Goal: Information Seeking & Learning: Understand process/instructions

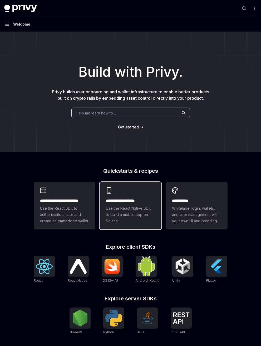
click at [145, 200] on h2 "**********" at bounding box center [130, 201] width 49 height 6
click at [17, 25] on div "Welcome" at bounding box center [21, 24] width 17 height 6
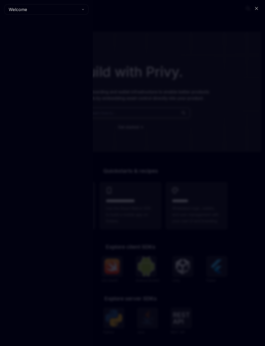
click at [142, 75] on div "Close navigation Welcome" at bounding box center [132, 173] width 265 height 346
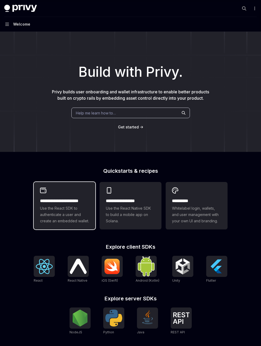
click at [86, 198] on h2 "**********" at bounding box center [64, 201] width 49 height 6
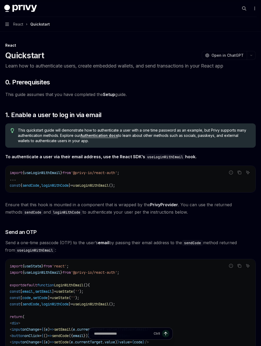
click at [106, 96] on link "Setup" at bounding box center [109, 95] width 12 height 6
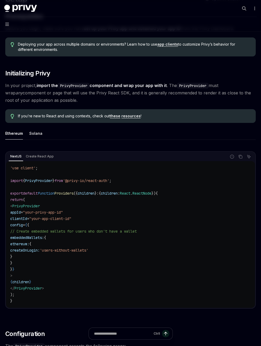
scroll to position [132, 0]
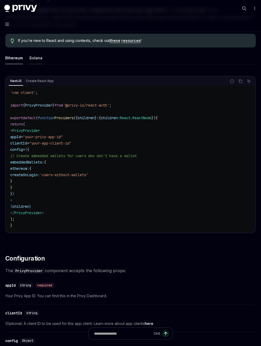
click at [35, 61] on div "Solana" at bounding box center [35, 58] width 13 height 12
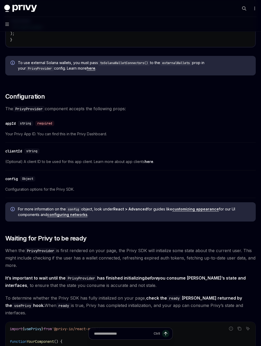
scroll to position [316, 0]
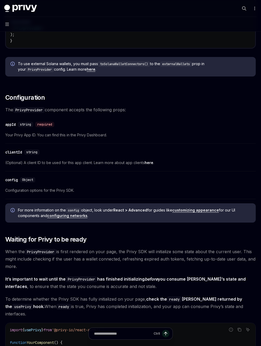
click at [152, 163] on link "here" at bounding box center [149, 162] width 9 height 5
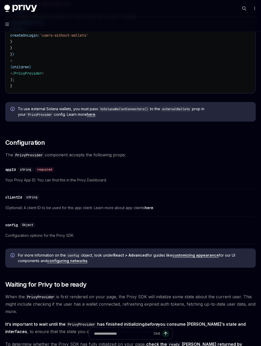
scroll to position [280, 0]
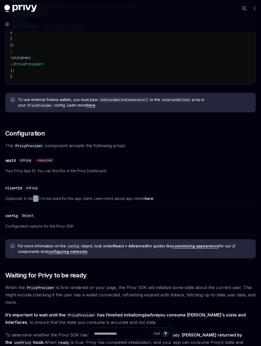
drag, startPoint x: 33, startPoint y: 201, endPoint x: 49, endPoint y: 199, distance: 15.6
click at [48, 199] on span "(Optional) A client ID to be used for this app client. Learn more about app cli…" at bounding box center [130, 198] width 251 height 6
click at [50, 199] on span "(Optional) A client ID to be used for this app client. Learn more about app cli…" at bounding box center [130, 198] width 251 height 6
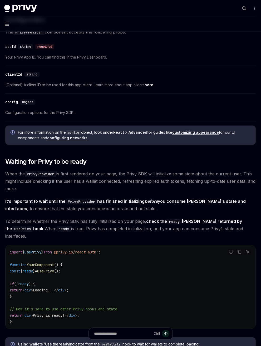
scroll to position [412, 0]
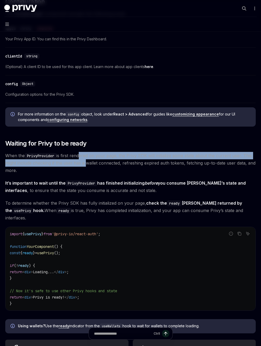
drag, startPoint x: 79, startPoint y: 154, endPoint x: 86, endPoint y: 165, distance: 12.7
click at [86, 165] on span "When the PrivyProvider is first rendered on your page, the Privy SDK will initi…" at bounding box center [130, 163] width 251 height 22
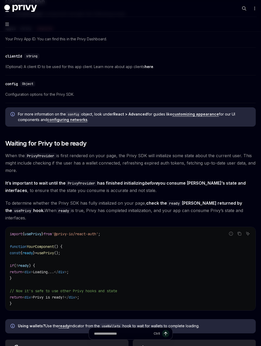
drag, startPoint x: 29, startPoint y: 165, endPoint x: 34, endPoint y: 168, distance: 6.1
click at [33, 168] on span "When the PrivyProvider is first rendered on your page, the Privy SDK will initi…" at bounding box center [130, 163] width 251 height 22
click at [34, 168] on span "When the PrivyProvider is first rendered on your page, the Privy SDK will initi…" at bounding box center [130, 163] width 251 height 22
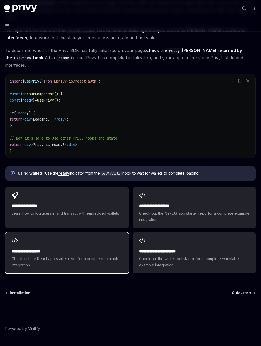
scroll to position [570, 0]
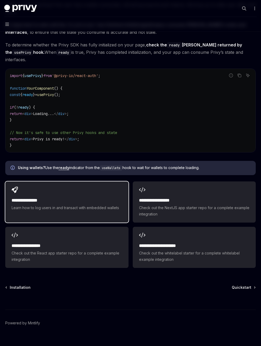
click at [79, 188] on div "**********" at bounding box center [66, 198] width 123 height 35
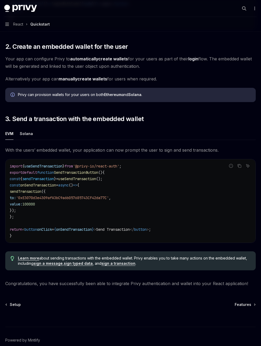
scroll to position [371, 0]
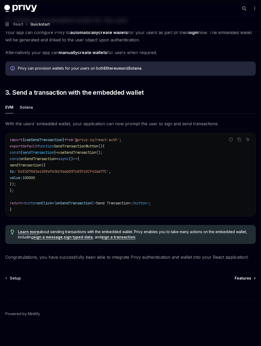
click at [246, 277] on span "Features" at bounding box center [243, 277] width 17 height 5
type textarea "*"
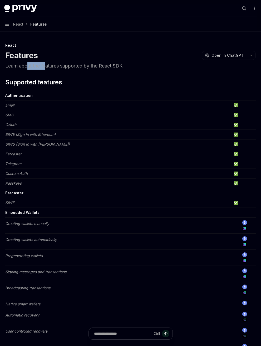
drag, startPoint x: 31, startPoint y: 68, endPoint x: 54, endPoint y: 67, distance: 22.9
click at [52, 67] on p "Learn about the features supported by the React SDK" at bounding box center [130, 65] width 251 height 7
click at [55, 67] on p "Learn about the features supported by the React SDK" at bounding box center [130, 65] width 251 height 7
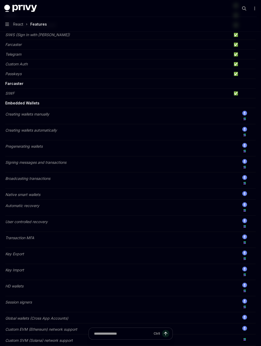
scroll to position [132, 0]
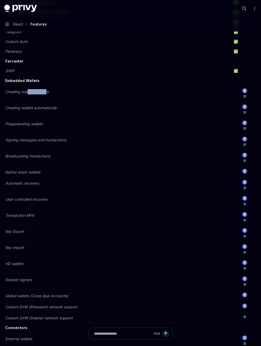
drag, startPoint x: 28, startPoint y: 94, endPoint x: 48, endPoint y: 92, distance: 19.3
click at [48, 92] on td "Creating wallets manually" at bounding box center [118, 94] width 226 height 16
click at [48, 92] on em "Creating wallets manually" at bounding box center [27, 91] width 44 height 4
drag, startPoint x: 53, startPoint y: 106, endPoint x: 60, endPoint y: 106, distance: 6.3
click at [60, 106] on td "Creating wallets automatically" at bounding box center [118, 110] width 226 height 16
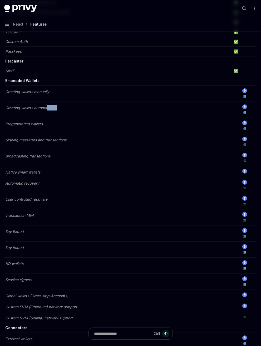
click at [60, 106] on td "Creating wallets automatically" at bounding box center [118, 110] width 226 height 16
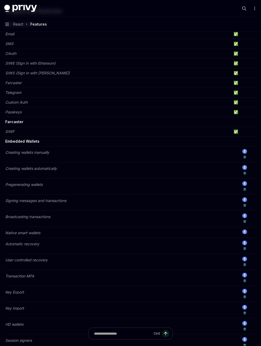
scroll to position [0, 0]
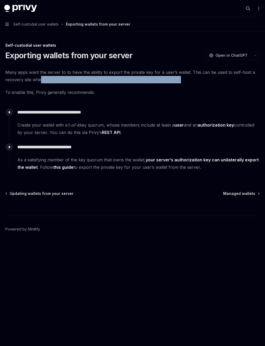
drag, startPoint x: 40, startPoint y: 79, endPoint x: 183, endPoint y: 79, distance: 143.4
click at [183, 79] on span "Many apps want the server to to have the ability to export the private key for …" at bounding box center [132, 76] width 255 height 15
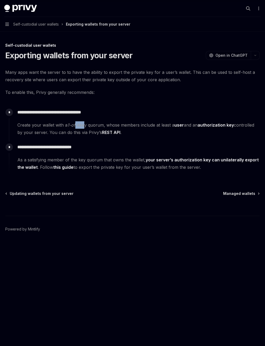
drag, startPoint x: 81, startPoint y: 126, endPoint x: 87, endPoint y: 126, distance: 5.8
click at [86, 126] on span "Create your wallet with a 1-of-k key quorum, whose members include at least a u…" at bounding box center [138, 128] width 242 height 15
click at [87, 126] on span "Create your wallet with a 1-of-k key quorum, whose members include at least a u…" at bounding box center [138, 128] width 242 height 15
drag, startPoint x: 71, startPoint y: 160, endPoint x: 87, endPoint y: 161, distance: 15.6
click at [83, 161] on span "As a satisfying member of the key quorum that owns the wallet, your server’s au…" at bounding box center [138, 163] width 242 height 15
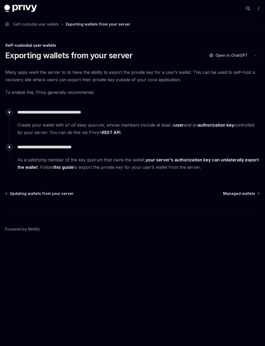
click at [87, 161] on span "As a satisfying member of the key quorum that owns the wallet, your server’s au…" at bounding box center [138, 163] width 242 height 15
click at [69, 168] on link "this guide" at bounding box center [63, 167] width 20 height 6
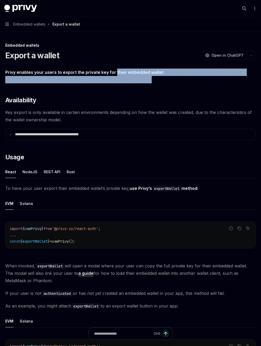
drag, startPoint x: 118, startPoint y: 72, endPoint x: 143, endPoint y: 78, distance: 25.0
click at [142, 78] on span "Privy enables your users to export the private key for their embedded wallet . …" at bounding box center [130, 76] width 251 height 15
click at [143, 78] on span "Privy enables your users to export the private key for their embedded wallet . …" at bounding box center [130, 76] width 251 height 15
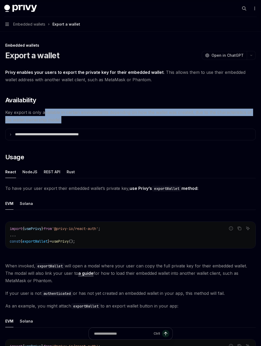
drag, startPoint x: 44, startPoint y: 112, endPoint x: 63, endPoint y: 118, distance: 20.6
click at [62, 118] on span "Key export is only available in certain environments depending on how the walle…" at bounding box center [130, 116] width 251 height 15
click at [63, 118] on span "Key export is only available in certain environments depending on how the walle…" at bounding box center [130, 116] width 251 height 15
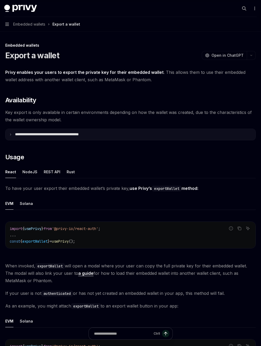
click at [66, 137] on summary "**********" at bounding box center [131, 134] width 250 height 11
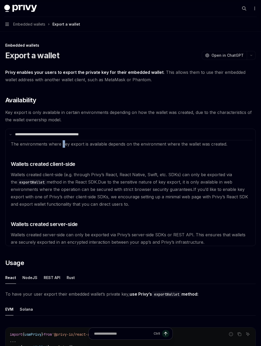
drag, startPoint x: 62, startPoint y: 144, endPoint x: 67, endPoint y: 146, distance: 5.6
click at [66, 145] on span "The environments where key export is available depends on the environment where…" at bounding box center [119, 143] width 217 height 5
click at [67, 146] on span "The environments where key export is available depends on the environment where…" at bounding box center [119, 143] width 217 height 5
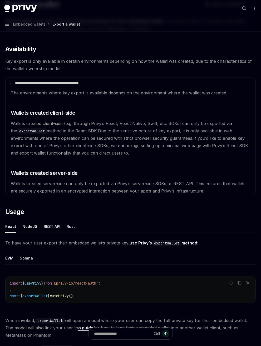
scroll to position [79, 0]
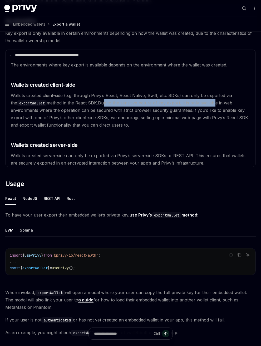
drag, startPoint x: 102, startPoint y: 103, endPoint x: 209, endPoint y: 106, distance: 107.3
click at [209, 106] on available\ "The environments where key export is available depends on the environment where…" at bounding box center [131, 114] width 244 height 106
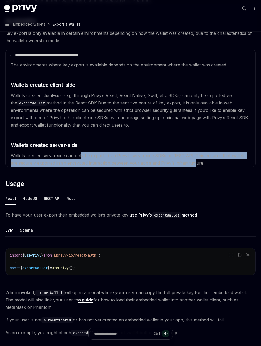
drag, startPoint x: 82, startPoint y: 155, endPoint x: 187, endPoint y: 160, distance: 104.8
click at [187, 160] on span "Wallets created server-side can only be exported via Privy’s server-side SDKs o…" at bounding box center [128, 159] width 235 height 13
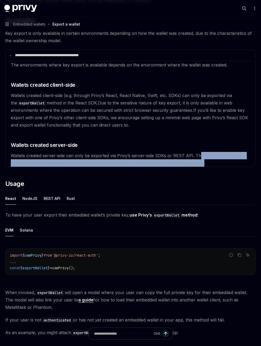
drag, startPoint x: 198, startPoint y: 155, endPoint x: 201, endPoint y: 161, distance: 6.6
click at [201, 161] on available\ "The environments where key export is available depends on the environment where…" at bounding box center [131, 114] width 244 height 106
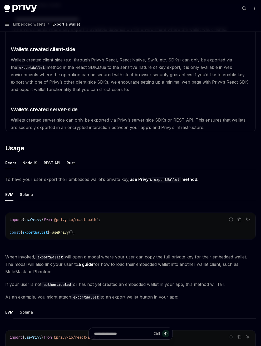
scroll to position [105, 0]
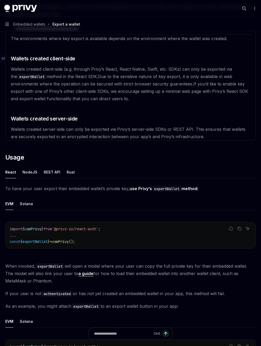
click at [53, 57] on span "Wallets created client-side" at bounding box center [43, 58] width 65 height 7
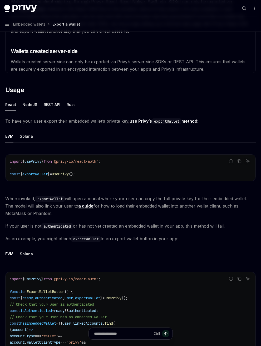
scroll to position [199, 0]
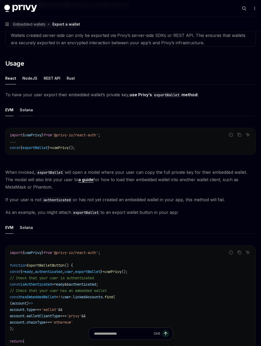
click at [26, 109] on div "Solana" at bounding box center [26, 110] width 13 height 12
drag, startPoint x: 98, startPoint y: 134, endPoint x: 153, endPoint y: 133, distance: 54.6
click at [153, 133] on code "import { useExportWallet } from '@privy-io/react-auth/solana' ; ... const { exp…" at bounding box center [131, 141] width 242 height 19
drag, startPoint x: 130, startPoint y: 148, endPoint x: 59, endPoint y: 149, distance: 71.2
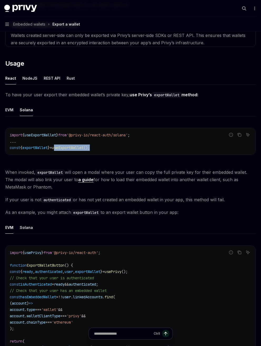
click at [59, 149] on code "import { useExportWallet } from '@privy-io/react-auth/solana' ; ... const { exp…" at bounding box center [131, 141] width 242 height 19
click at [59, 149] on span "useExportWallet" at bounding box center [68, 147] width 32 height 5
drag, startPoint x: 145, startPoint y: 179, endPoint x: 177, endPoint y: 184, distance: 31.4
click at [176, 184] on span "When invoked, exportWallet will open a modal where your user can copy the full …" at bounding box center [130, 179] width 251 height 22
click at [177, 184] on span "When invoked, exportWallet will open a modal where your user can copy the full …" at bounding box center [130, 179] width 251 height 22
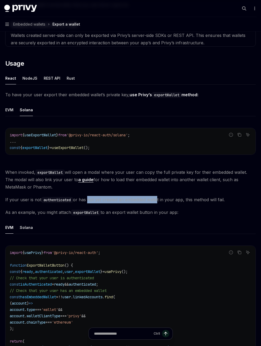
drag, startPoint x: 90, startPoint y: 200, endPoint x: 158, endPoint y: 198, distance: 67.7
click at [157, 198] on span "If your user is not authenticated or has not yet created an embedded wallet in …" at bounding box center [130, 199] width 251 height 7
click at [158, 198] on span "If your user is not authenticated or has not yet created an embedded wallet in …" at bounding box center [130, 199] width 251 height 7
drag, startPoint x: 173, startPoint y: 215, endPoint x: 115, endPoint y: 216, distance: 58.0
click at [118, 216] on span "As an example, you might attach exportWallet to an export wallet button in your…" at bounding box center [130, 211] width 251 height 7
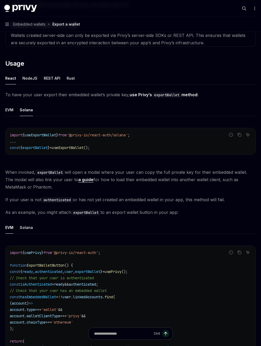
click at [115, 216] on span "As an example, you might attach exportWallet to an export wallet button in your…" at bounding box center [130, 211] width 251 height 7
drag, startPoint x: 119, startPoint y: 212, endPoint x: 176, endPoint y: 212, distance: 57.4
click at [174, 212] on span "As an example, you might attach exportWallet to an export wallet button in your…" at bounding box center [130, 211] width 251 height 7
click at [177, 212] on span "As an example, you might attach exportWallet to an export wallet button in your…" at bounding box center [130, 211] width 251 height 7
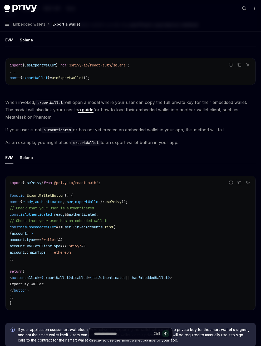
scroll to position [278, 0]
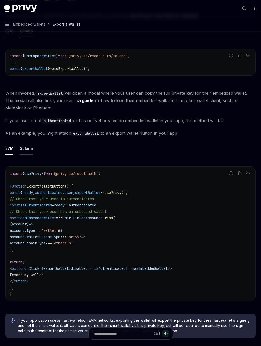
click at [25, 149] on div "Solana" at bounding box center [26, 148] width 13 height 12
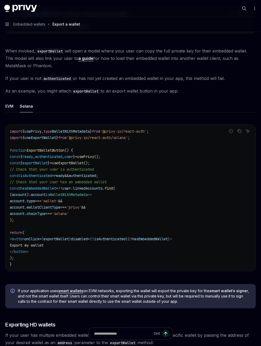
scroll to position [331, 0]
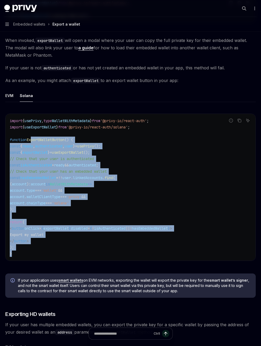
drag, startPoint x: 31, startPoint y: 139, endPoint x: 168, endPoint y: 251, distance: 176.8
click at [168, 251] on code "import { usePrivy , type WalletWithMetadata } from '@privy-io/react-auth' ; imp…" at bounding box center [131, 187] width 242 height 139
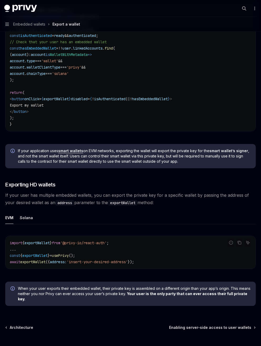
scroll to position [489, 0]
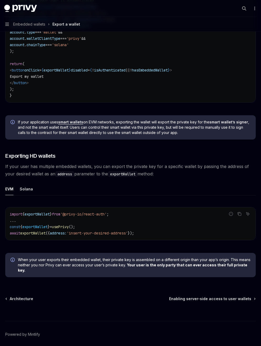
drag, startPoint x: 52, startPoint y: 167, endPoint x: 199, endPoint y: 174, distance: 147.5
click at [199, 174] on span "If your user has multiple embedded wallets, you can export the private key for …" at bounding box center [130, 170] width 251 height 15
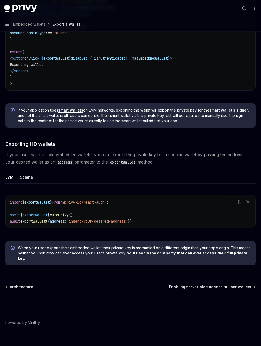
scroll to position [504, 0]
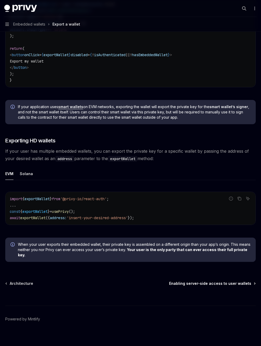
click at [197, 281] on span "Enabling server-side access to user wallets" at bounding box center [210, 283] width 82 height 5
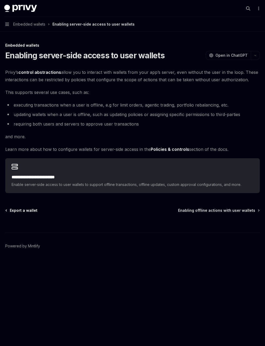
click at [32, 211] on span "Export a wallet" at bounding box center [24, 210] width 28 height 5
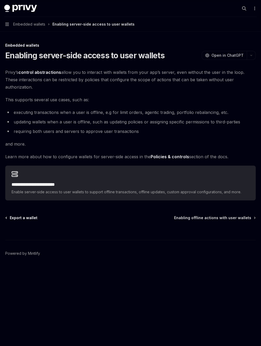
type textarea "*"
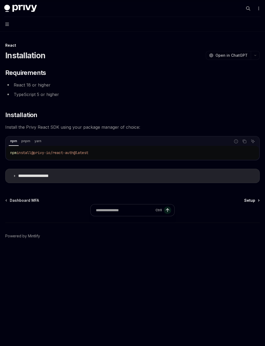
click at [254, 200] on span "Setup" at bounding box center [249, 200] width 11 height 5
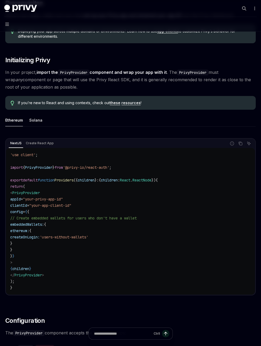
scroll to position [79, 0]
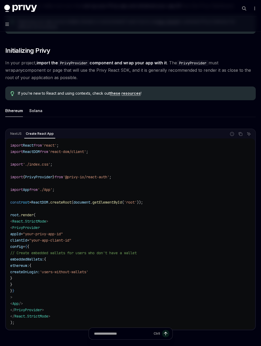
click at [40, 133] on div "Create React App" at bounding box center [39, 133] width 31 height 6
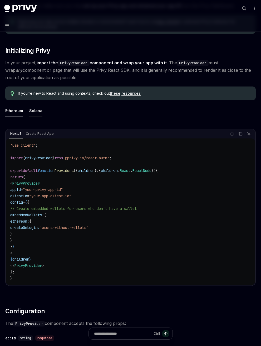
click at [29, 110] on div "Solana" at bounding box center [35, 110] width 13 height 12
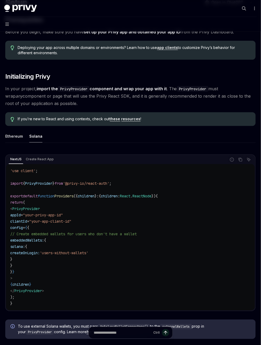
scroll to position [53, 0]
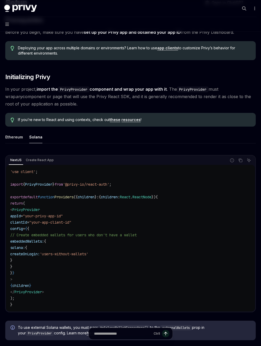
type textarea "*"
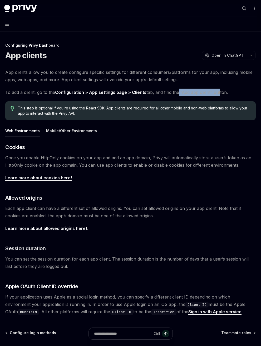
drag, startPoint x: 187, startPoint y: 94, endPoint x: 219, endPoint y: 94, distance: 32.2
click at [218, 94] on span "To add a client, go to the Configuration > App settings page > Clients tab, and…" at bounding box center [130, 92] width 251 height 7
click at [219, 94] on span "To add a client, go to the Configuration > App settings page > Clients tab, and…" at bounding box center [130, 92] width 251 height 7
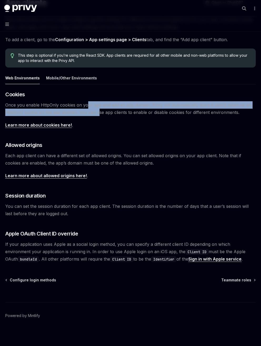
drag, startPoint x: 88, startPoint y: 102, endPoint x: 98, endPoint y: 111, distance: 13.3
click at [98, 111] on span "Once you enable HttpOnly cookies on your app and add an app domain, Privy will …" at bounding box center [130, 108] width 251 height 15
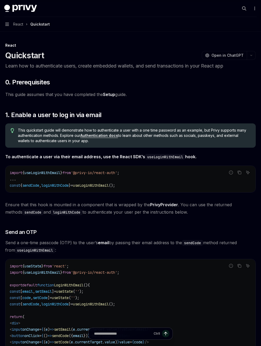
click at [161, 67] on p "Learn how to authenticate users, create embedded wallets, and send transactions…" at bounding box center [130, 65] width 251 height 7
click at [108, 94] on link "Setup" at bounding box center [109, 95] width 12 height 6
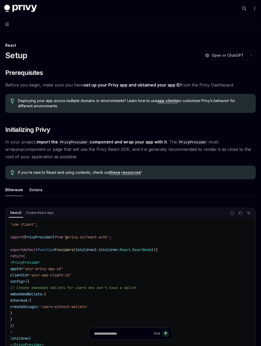
drag, startPoint x: 67, startPoint y: 100, endPoint x: 76, endPoint y: 104, distance: 10.2
click at [76, 104] on span "Deploying your app across multiple domains or environments? Learn how to use ap…" at bounding box center [134, 103] width 233 height 11
click at [77, 104] on span "Deploying your app across multiple domains or environments? Learn how to use ap…" at bounding box center [134, 103] width 233 height 11
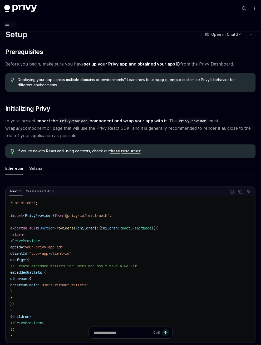
scroll to position [53, 0]
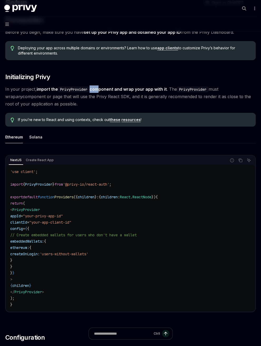
drag, startPoint x: 92, startPoint y: 89, endPoint x: 101, endPoint y: 90, distance: 9.1
click at [100, 90] on strong "import the PrivyProvider component and wrap your app with it" at bounding box center [102, 88] width 130 height 5
click at [101, 90] on strong "import the PrivyProvider component and wrap your app with it" at bounding box center [102, 88] width 130 height 5
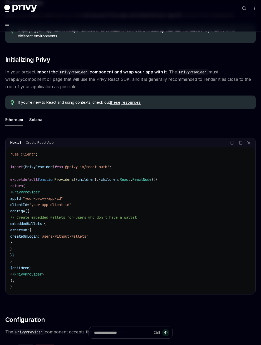
scroll to position [79, 0]
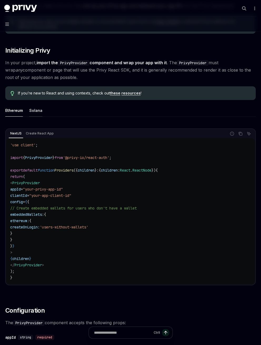
click at [34, 113] on div "Solana" at bounding box center [35, 110] width 13 height 12
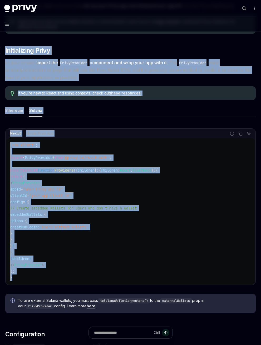
drag, startPoint x: 18, startPoint y: 280, endPoint x: 4, endPoint y: 52, distance: 227.8
copy div "​ Initializing Privy In your project, import the PrivyProvider component and wr…"
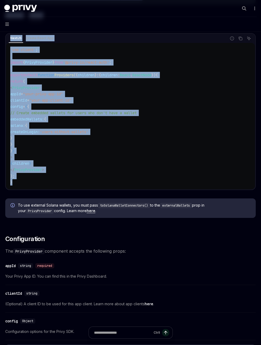
scroll to position [184, 0]
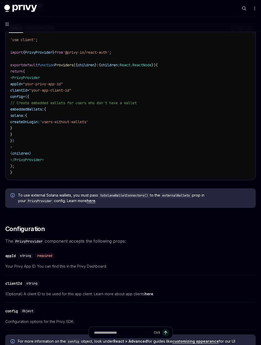
click at [149, 238] on span "The PrivyProvider component accepts the following props:" at bounding box center [130, 241] width 251 height 7
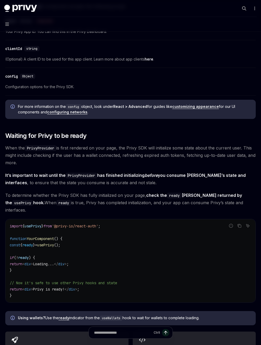
scroll to position [422, 0]
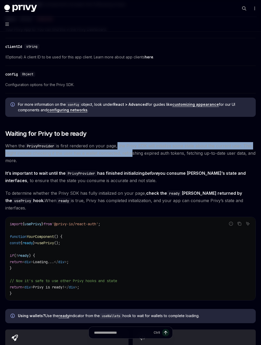
drag, startPoint x: 119, startPoint y: 144, endPoint x: 134, endPoint y: 157, distance: 19.1
click at [133, 156] on span "When the PrivyProvider is first rendered on your page, the Privy SDK will initi…" at bounding box center [130, 153] width 251 height 22
click at [134, 157] on span "When the PrivyProvider is first rendered on your page, the Privy SDK will initi…" at bounding box center [130, 153] width 251 height 22
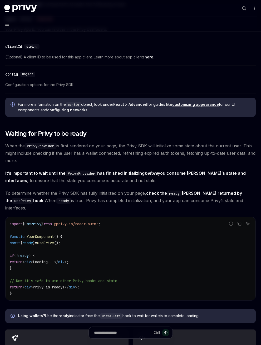
drag, startPoint x: 89, startPoint y: 152, endPoint x: 101, endPoint y: 159, distance: 13.8
click at [101, 159] on span "When the PrivyProvider is first rendered on your page, the Privy SDK will initi…" at bounding box center [130, 153] width 251 height 22
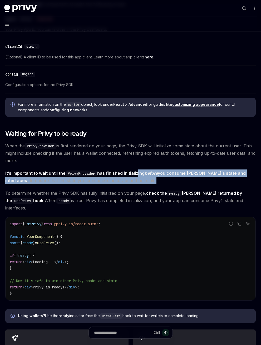
drag, startPoint x: 138, startPoint y: 174, endPoint x: 145, endPoint y: 180, distance: 9.3
click at [145, 180] on span "It’s important to wait until the PrivyProvider has finished initializing before…" at bounding box center [130, 177] width 251 height 15
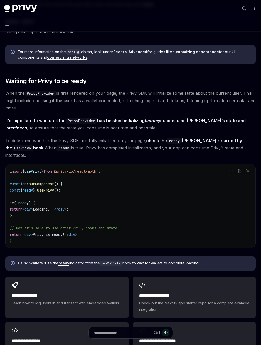
scroll to position [448, 0]
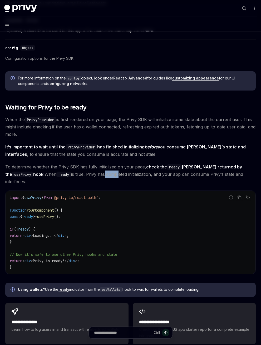
drag, startPoint x: 78, startPoint y: 175, endPoint x: 98, endPoint y: 175, distance: 20.3
click at [97, 175] on span "To determine whether the Privy SDK has fully initialized on your page, check th…" at bounding box center [130, 174] width 251 height 22
click at [98, 175] on span "To determine whether the Privy SDK has fully initialized on your page, check th…" at bounding box center [130, 174] width 251 height 22
click at [41, 260] on code "import { usePrivy } from '@privy-io/react-auth' ; function YourComponent () { c…" at bounding box center [131, 233] width 242 height 76
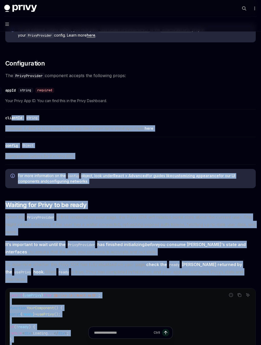
scroll to position [316, 0]
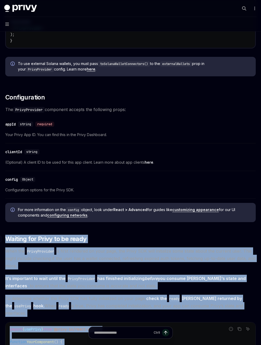
drag, startPoint x: 19, startPoint y: 260, endPoint x: 6, endPoint y: 236, distance: 27.9
click at [6, 236] on div "​ Prerequisites Before you begin, make sure you have set up your Privy app and …" at bounding box center [130, 138] width 251 height 772
copy div "Waiting for Privy to be ready When the PrivyProvider is first rendered on your …"
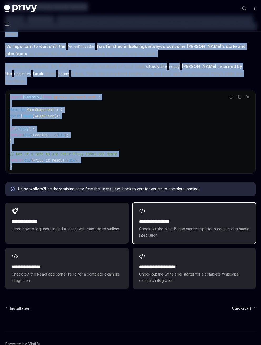
scroll to position [572, 0]
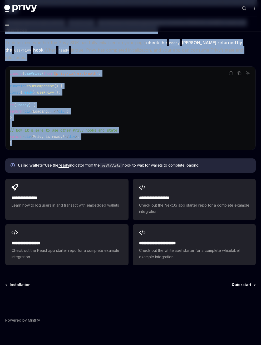
click at [249, 282] on span "Quickstart" at bounding box center [242, 284] width 20 height 5
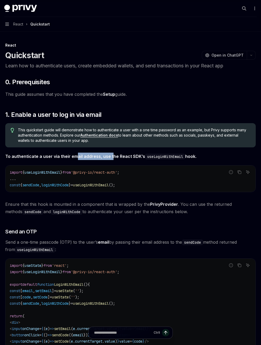
drag, startPoint x: 74, startPoint y: 157, endPoint x: 110, endPoint y: 157, distance: 35.8
click at [110, 157] on strong "To authenticate a user via their email address, use the React SDK’s useLoginWit…" at bounding box center [100, 156] width 191 height 5
drag, startPoint x: 52, startPoint y: 93, endPoint x: 74, endPoint y: 95, distance: 21.9
click at [71, 95] on span "This guide assumes that you have completed the Setup guide." at bounding box center [130, 94] width 251 height 7
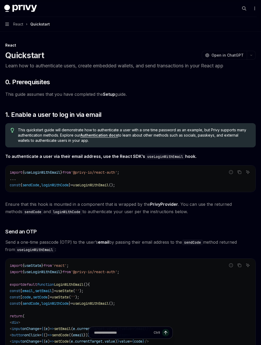
click at [74, 95] on span "This guide assumes that you have completed the Setup guide." at bounding box center [130, 94] width 251 height 7
click at [63, 186] on span "loginWithCode" at bounding box center [54, 185] width 27 height 5
click at [76, 157] on strong "To authenticate a user via their email address, use the React SDK’s useLoginWit…" at bounding box center [100, 156] width 191 height 5
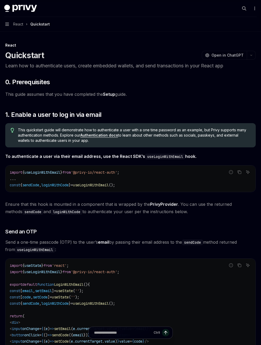
click at [69, 187] on span "loginWithCode" at bounding box center [54, 185] width 27 height 5
click at [108, 171] on span "'@privy-io/react-auth'" at bounding box center [94, 172] width 46 height 5
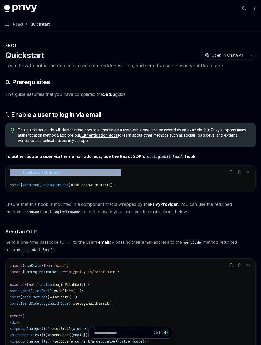
click at [108, 171] on span "'@privy-io/react-auth'" at bounding box center [94, 172] width 46 height 5
click at [51, 172] on span "useLoginWithEmail" at bounding box center [43, 172] width 36 height 5
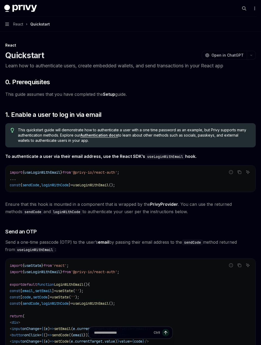
click at [132, 185] on code "import { useLoginWithEmail } from '@privy-io/react-auth' ; ... const { sendCode…" at bounding box center [131, 178] width 242 height 19
copy div "const { sendCode , loginWithCode } = useLoginWithEmail ();"
click at [152, 183] on code "import { useLoginWithEmail } from '@privy-io/react-auth' ; ... const { sendCode…" at bounding box center [131, 178] width 242 height 19
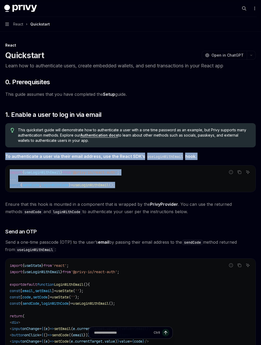
drag, startPoint x: 144, startPoint y: 183, endPoint x: 2, endPoint y: 149, distance: 146.2
copy div "To authenticate a user via their email address, use the React SDK’s useLoginWit…"
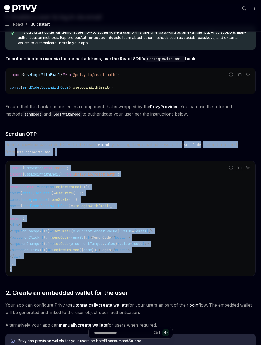
scroll to position [53, 0]
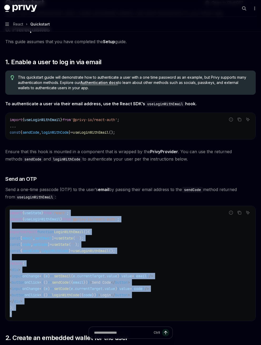
drag, startPoint x: 28, startPoint y: 210, endPoint x: 10, endPoint y: 212, distance: 18.1
click at [10, 212] on code "import { useState } from 'react' ; import { useLoginWithEmail } from '@privy-io…" at bounding box center [131, 264] width 242 height 108
copy code "import { useState } from 'react' ; import { useLoginWithEmail } from '@privy-io…"
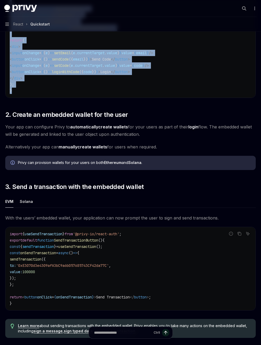
scroll to position [290, 0]
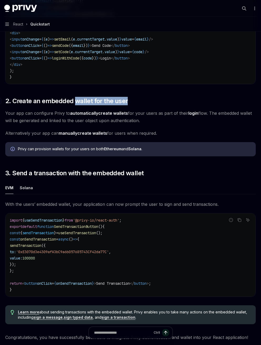
drag, startPoint x: 76, startPoint y: 102, endPoint x: 142, endPoint y: 102, distance: 65.4
click at [142, 102] on h2 "​ 2. Create an embedded wallet for the user" at bounding box center [130, 101] width 251 height 8
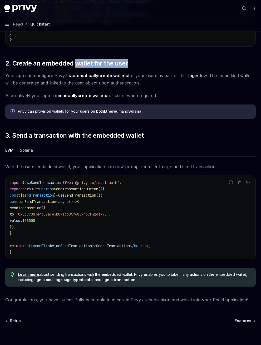
scroll to position [371, 0]
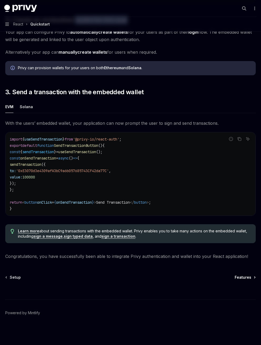
click at [252, 278] on link "Features" at bounding box center [245, 277] width 21 height 5
type textarea "*"
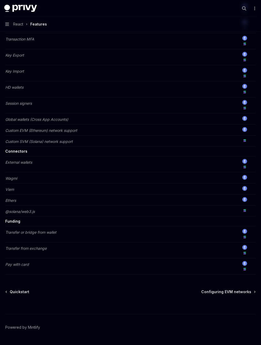
scroll to position [322, 0]
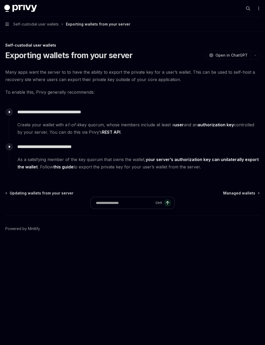
click at [41, 25] on span "Self-custodial user wallets" at bounding box center [36, 24] width 46 height 6
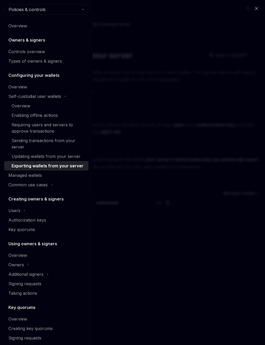
click at [175, 193] on div "Close navigation Policies & controls Overview Owners & signers Controls overvie…" at bounding box center [132, 172] width 265 height 345
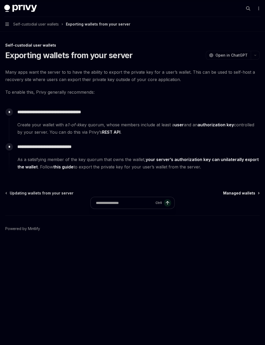
click at [246, 195] on span "Managed wallets" at bounding box center [239, 193] width 32 height 5
type textarea "*"
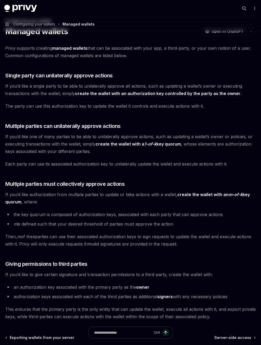
scroll to position [84, 0]
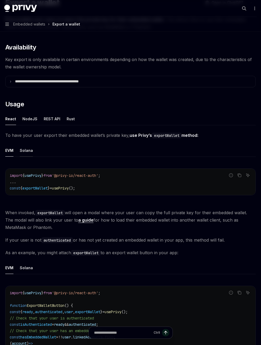
click at [28, 153] on div "Solana" at bounding box center [26, 150] width 13 height 12
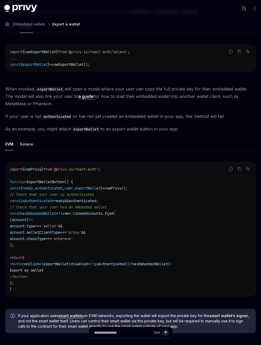
scroll to position [184, 0]
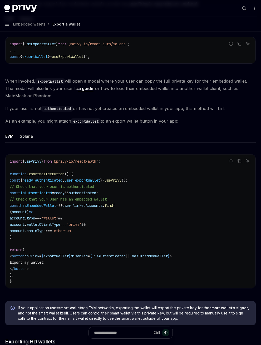
click at [28, 139] on div "Solana" at bounding box center [26, 136] width 13 height 12
type textarea "*"
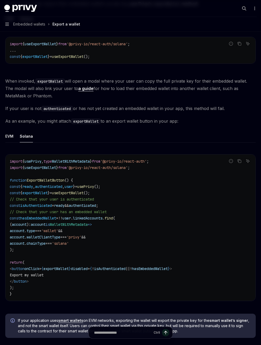
click at [112, 167] on span "'@privy-io/react-auth/solana'" at bounding box center [97, 167] width 61 height 5
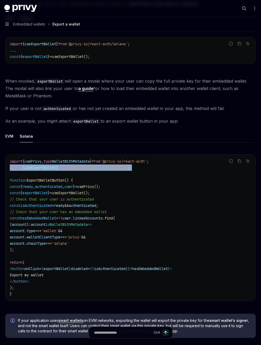
click at [112, 167] on span "'@privy-io/react-auth/solana'" at bounding box center [97, 167] width 61 height 5
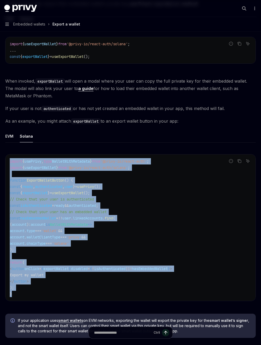
drag, startPoint x: 40, startPoint y: 291, endPoint x: 10, endPoint y: 162, distance: 132.8
click at [10, 162] on code "import { usePrivy , type WalletWithMetadata } from '@privy-io/react-auth' ; imp…" at bounding box center [131, 227] width 242 height 139
copy code "import { usePrivy , type WalletWithMetadata } from '@privy-io/react-auth' ; imp…"
